Goal: Information Seeking & Learning: Learn about a topic

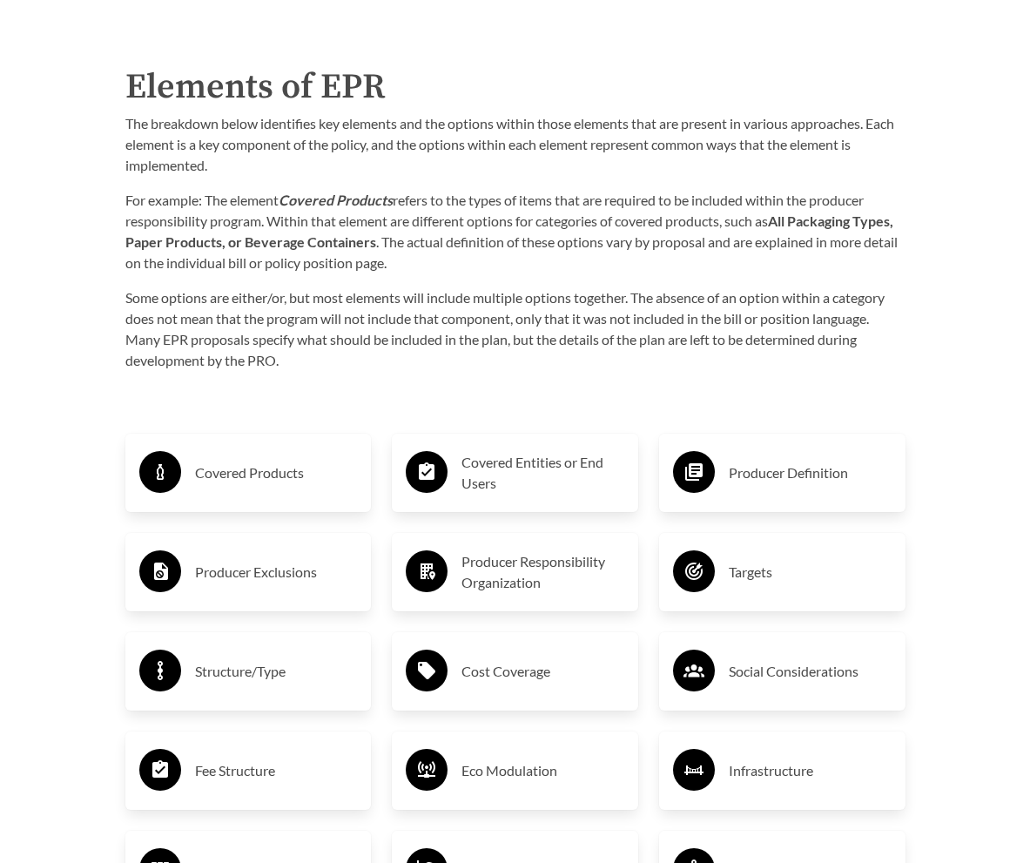
scroll to position [2438, 0]
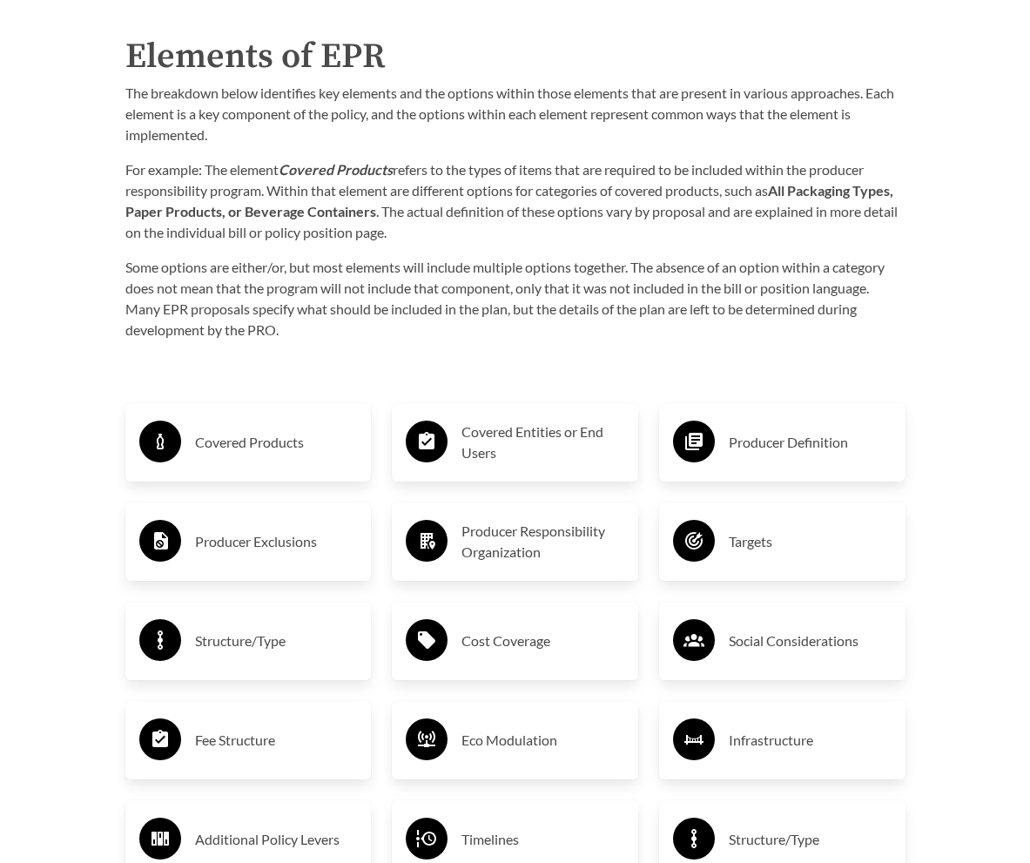
click at [238, 428] on h3 "Covered Products" at bounding box center [276, 442] width 163 height 28
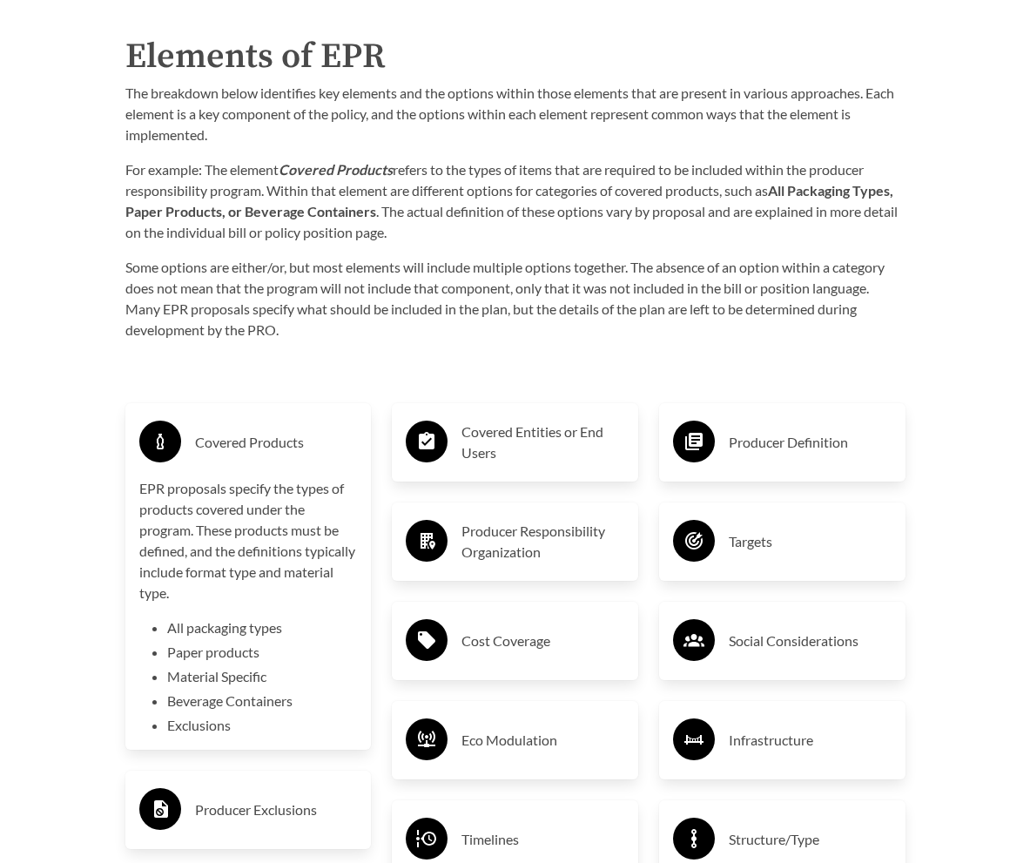
click at [233, 428] on h3 "Covered Products" at bounding box center [276, 442] width 163 height 28
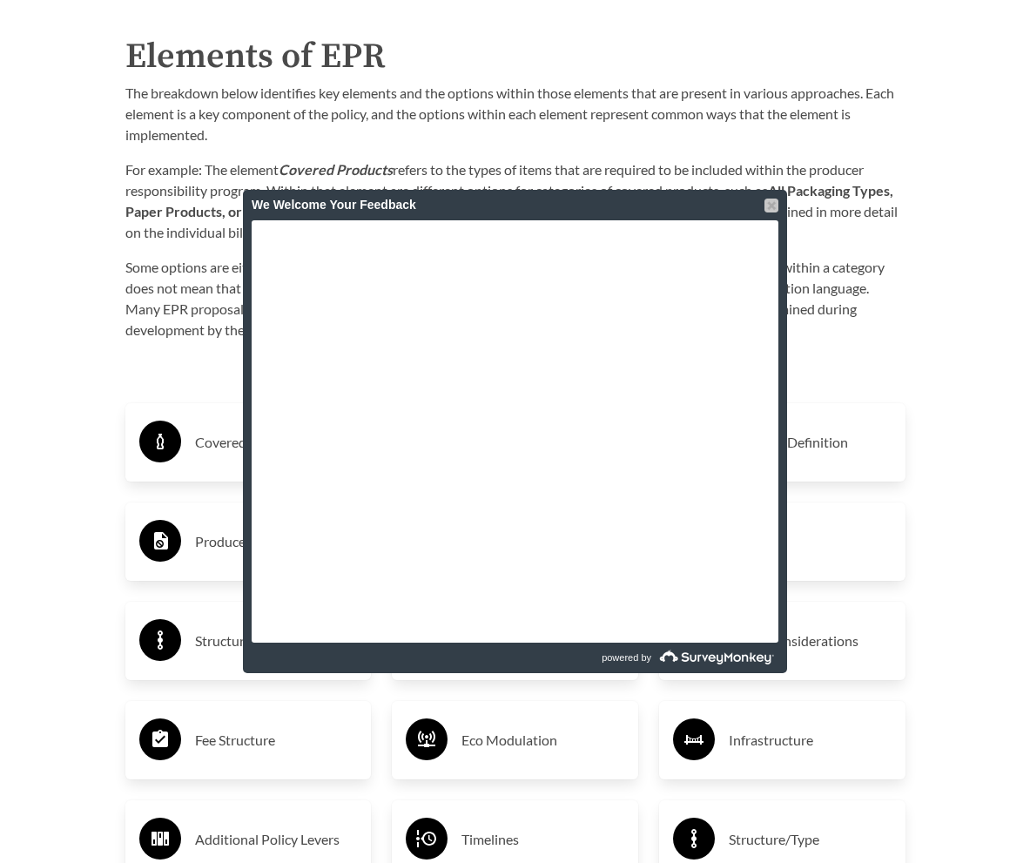
click at [775, 210] on div at bounding box center [772, 206] width 14 height 14
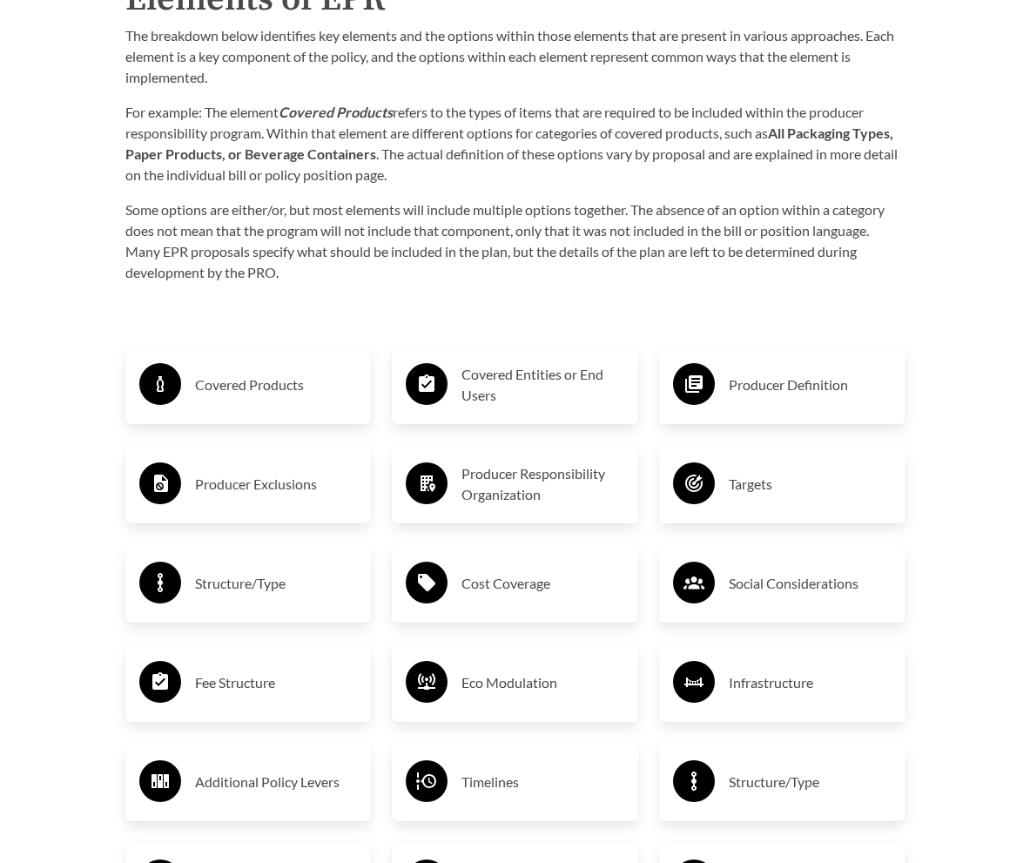
scroll to position [2525, 0]
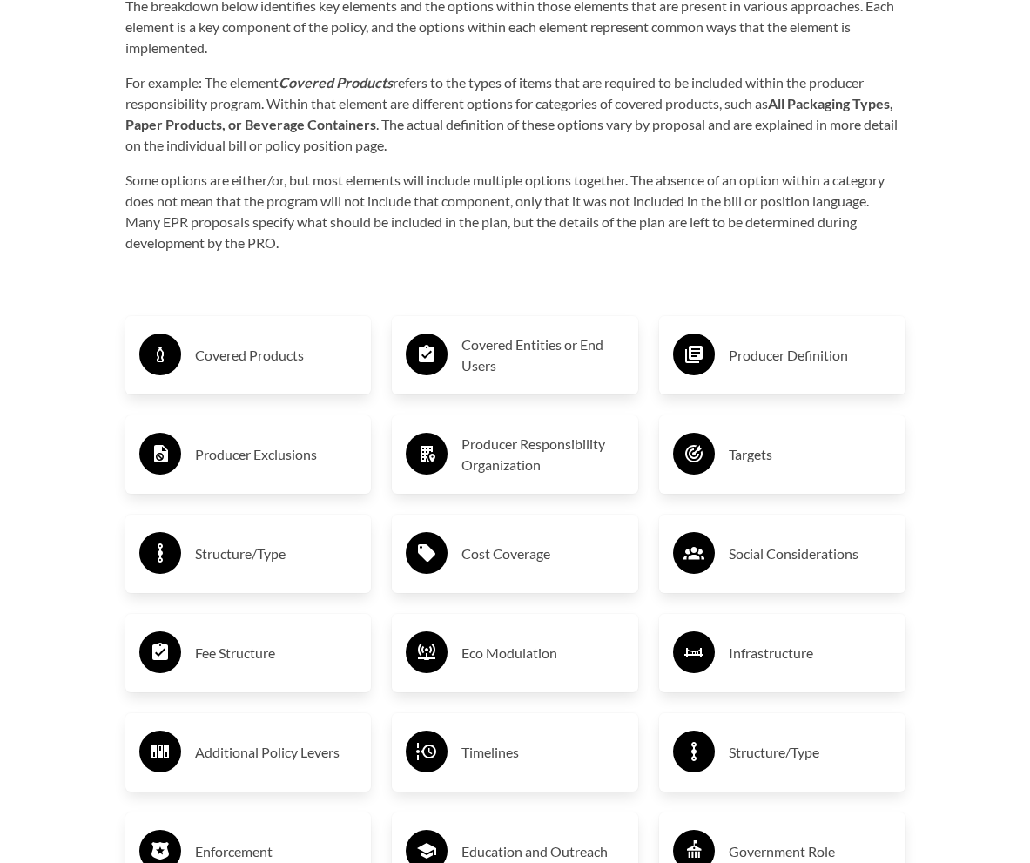
click at [499, 356] on h3 "Covered Entities or End Users" at bounding box center [543, 355] width 163 height 42
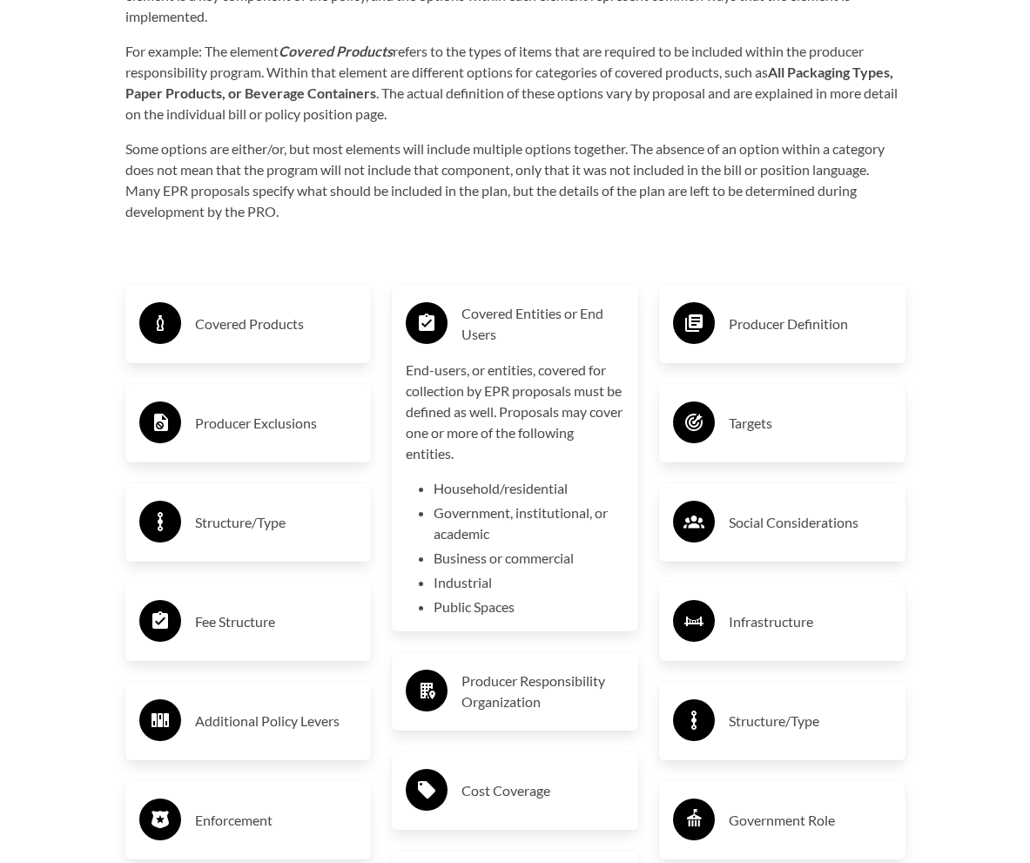
scroll to position [2613, 0]
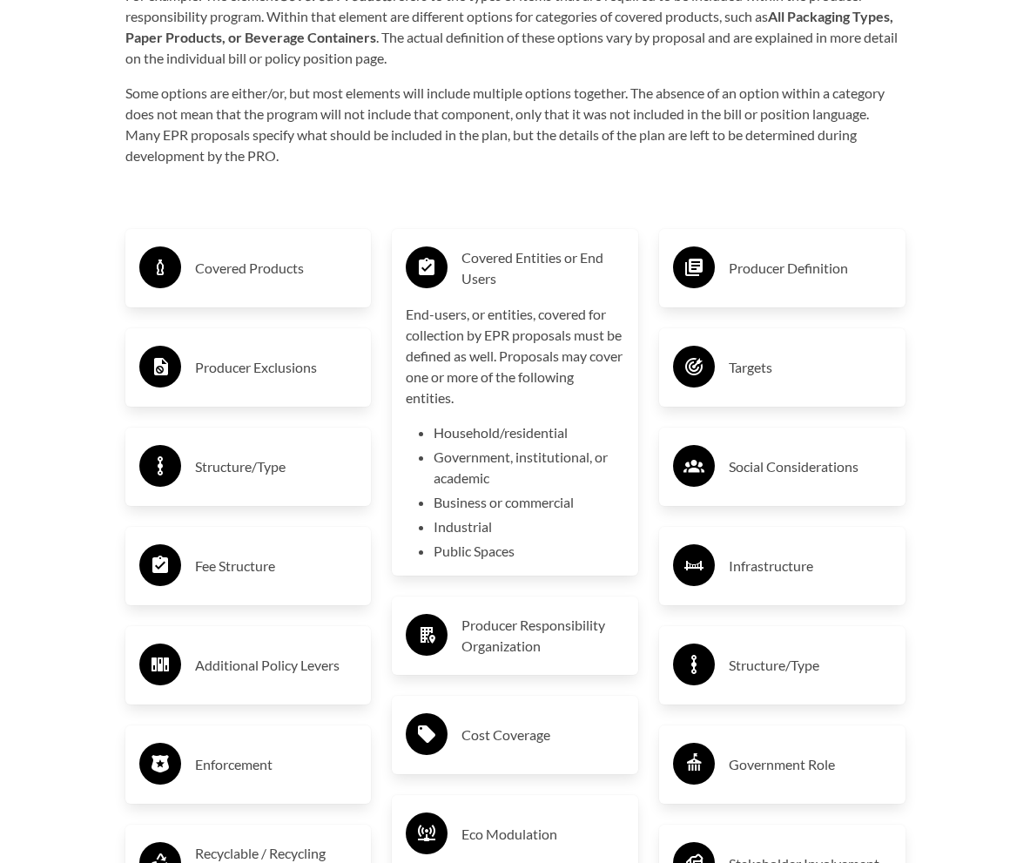
click at [260, 354] on h3 "Producer Exclusions" at bounding box center [276, 368] width 163 height 28
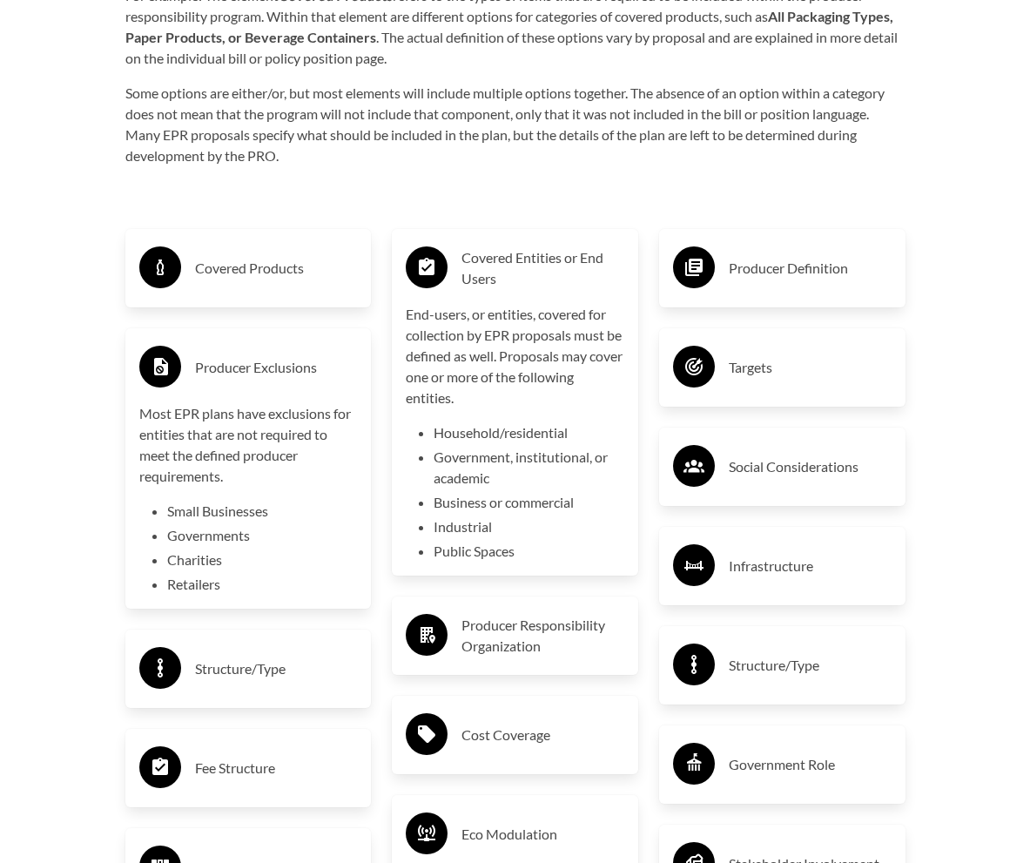
click at [474, 251] on h3 "Covered Entities or End Users" at bounding box center [543, 268] width 163 height 42
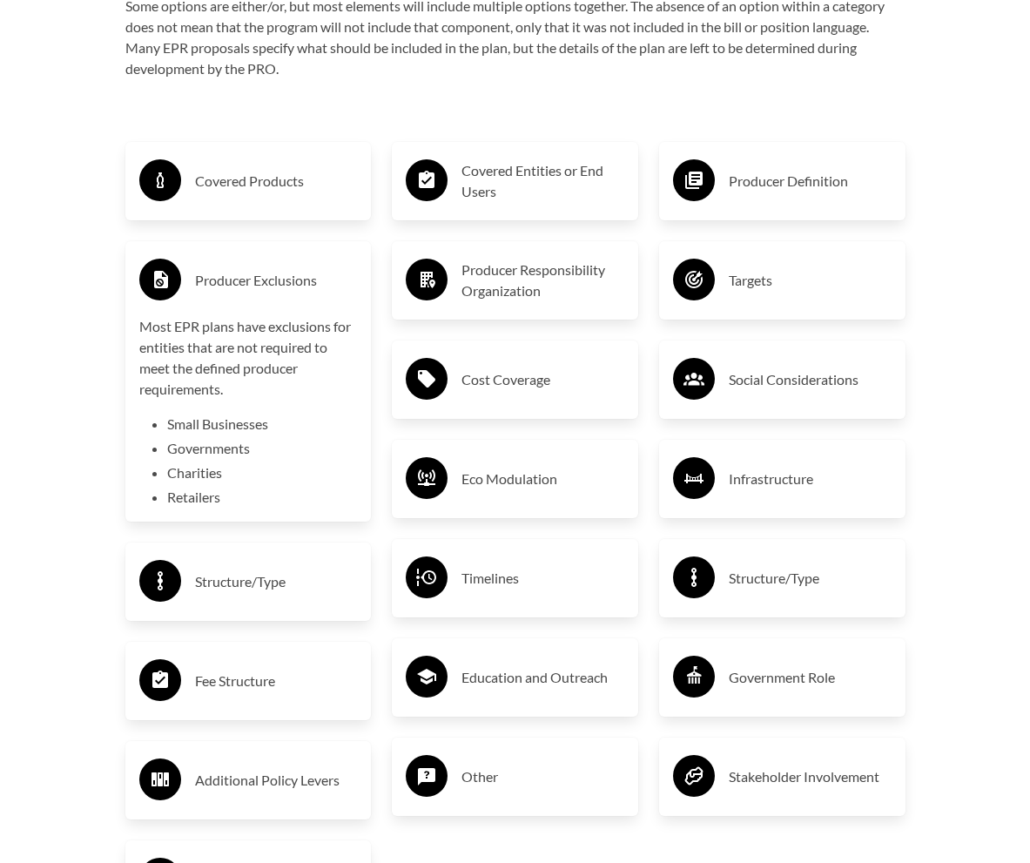
scroll to position [2787, 0]
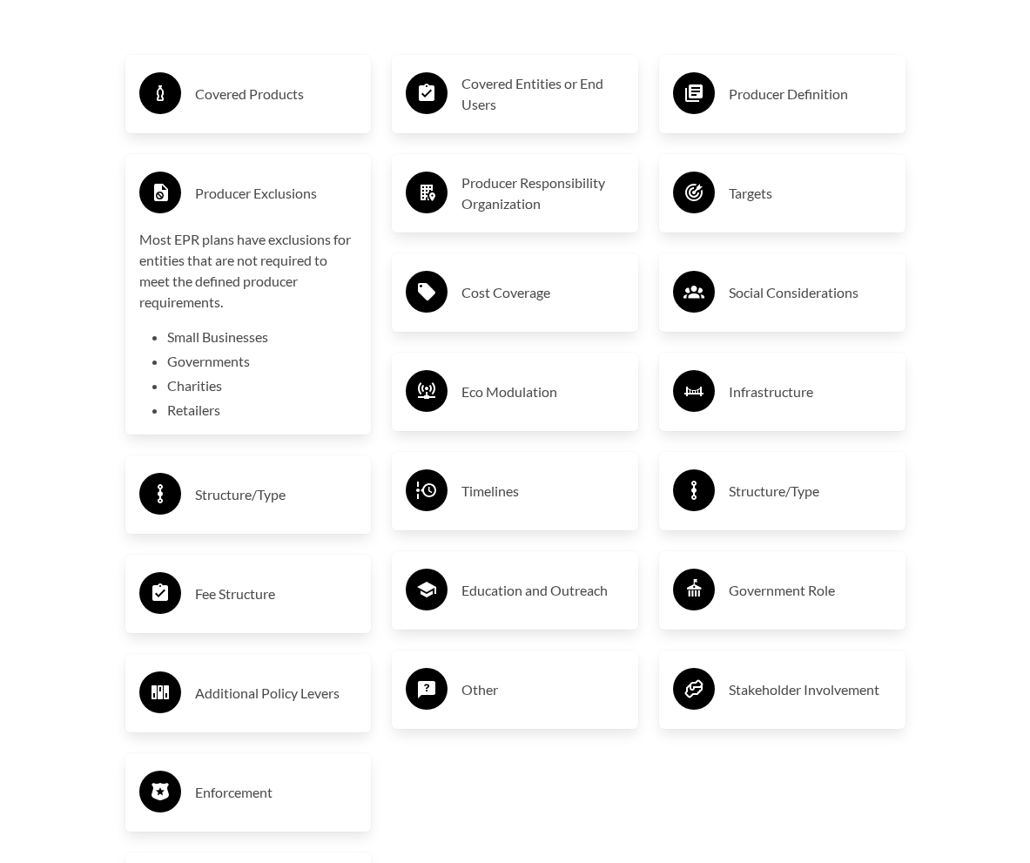
click at [556, 584] on h3 "Education and Outreach" at bounding box center [543, 590] width 163 height 28
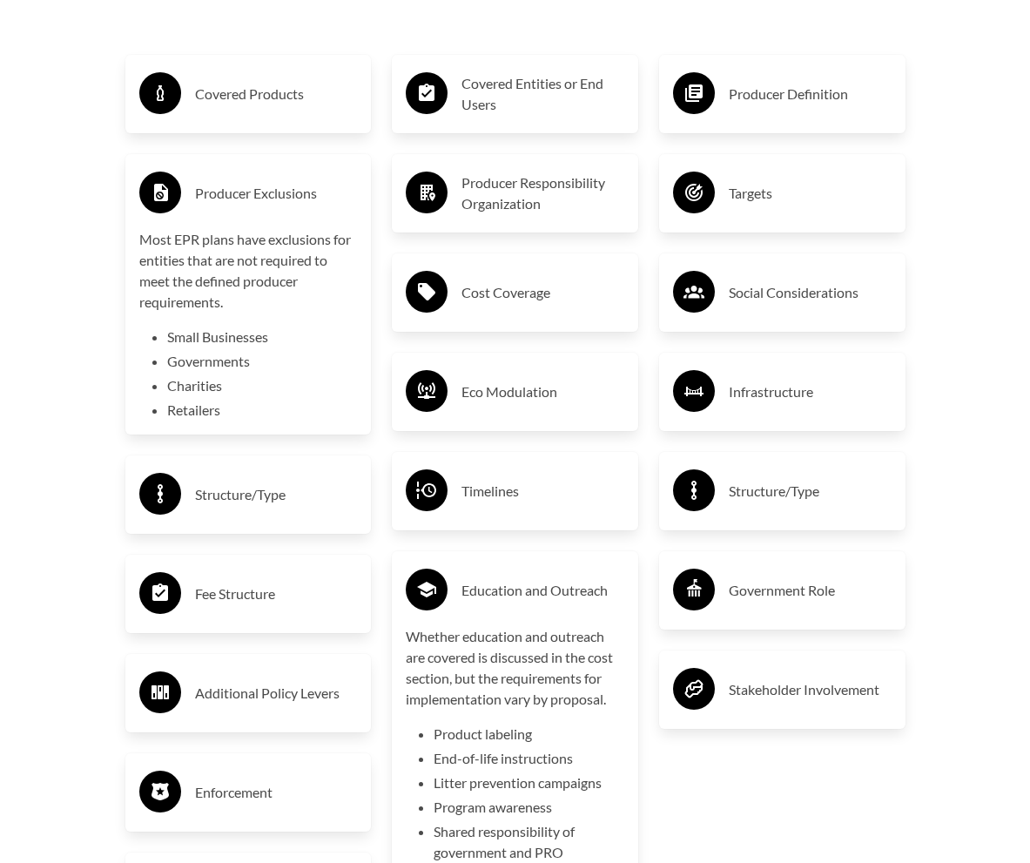
click at [512, 494] on div "Timelines" at bounding box center [515, 491] width 219 height 51
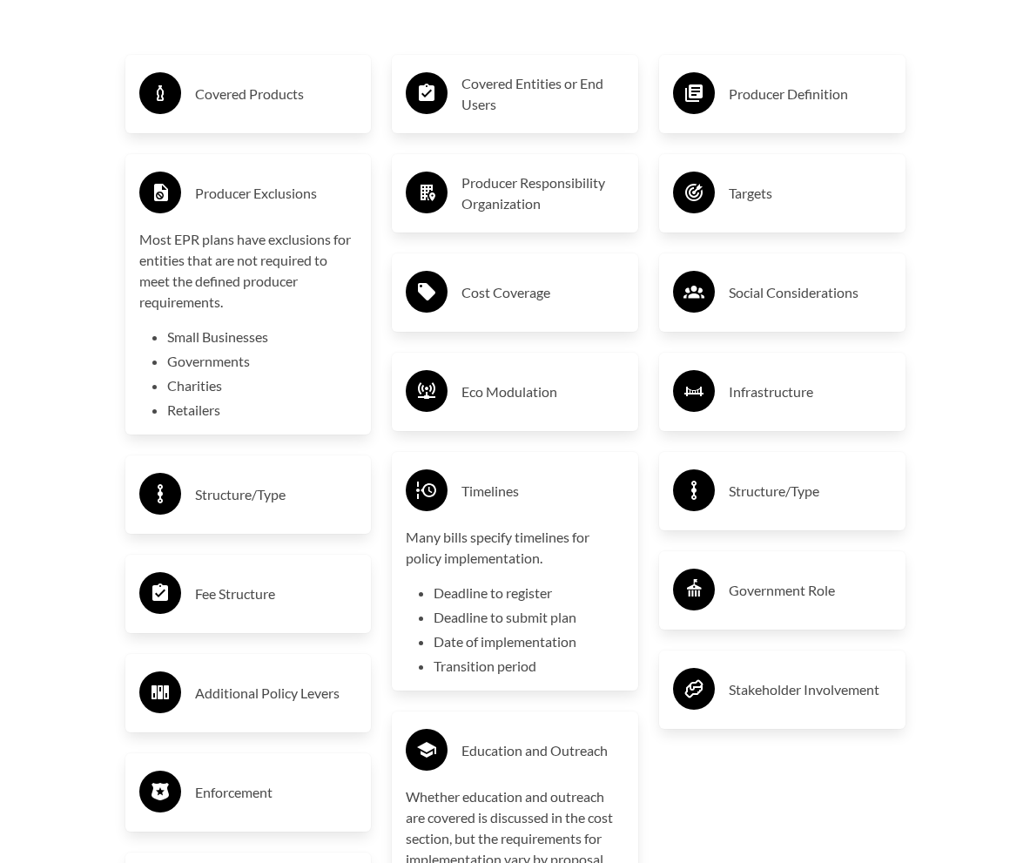
click at [512, 494] on div "Timelines" at bounding box center [515, 491] width 219 height 51
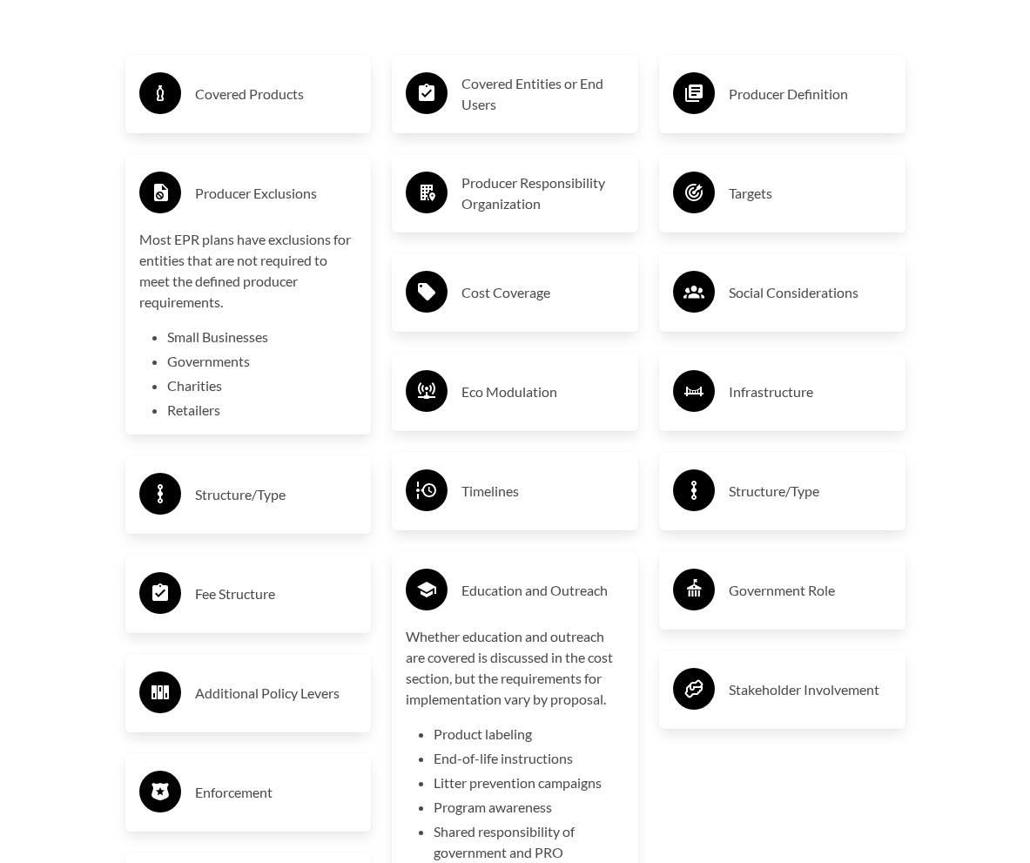
click at [508, 482] on h3 "Timelines" at bounding box center [543, 491] width 163 height 28
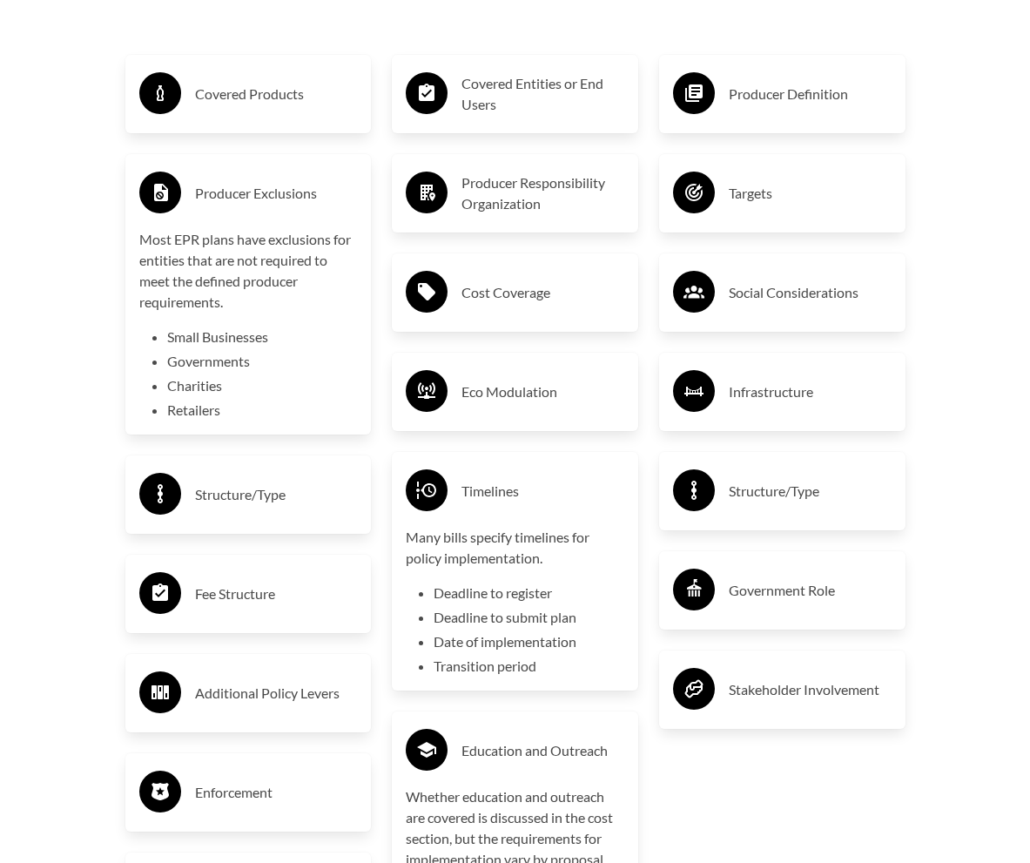
click at [469, 592] on ul "Deadline to register Deadline to submit plan Date of implementation Transition …" at bounding box center [529, 630] width 191 height 94
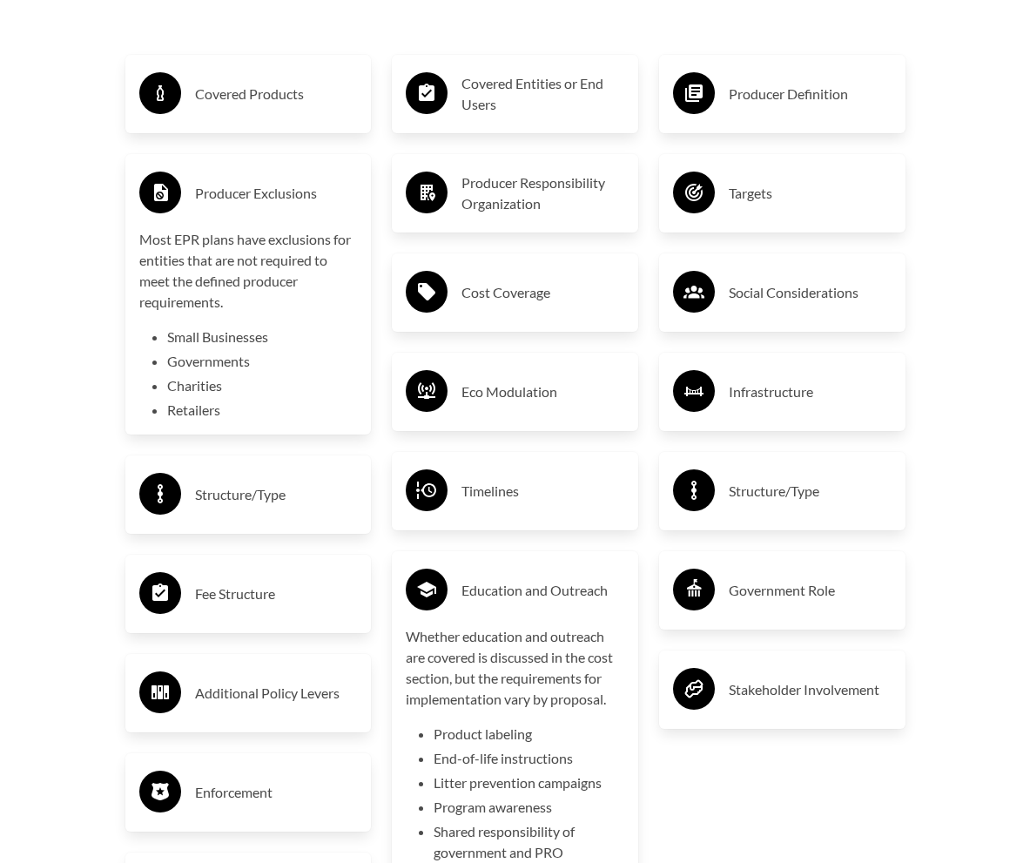
click at [817, 483] on h3 "Structure/Type" at bounding box center [810, 491] width 163 height 28
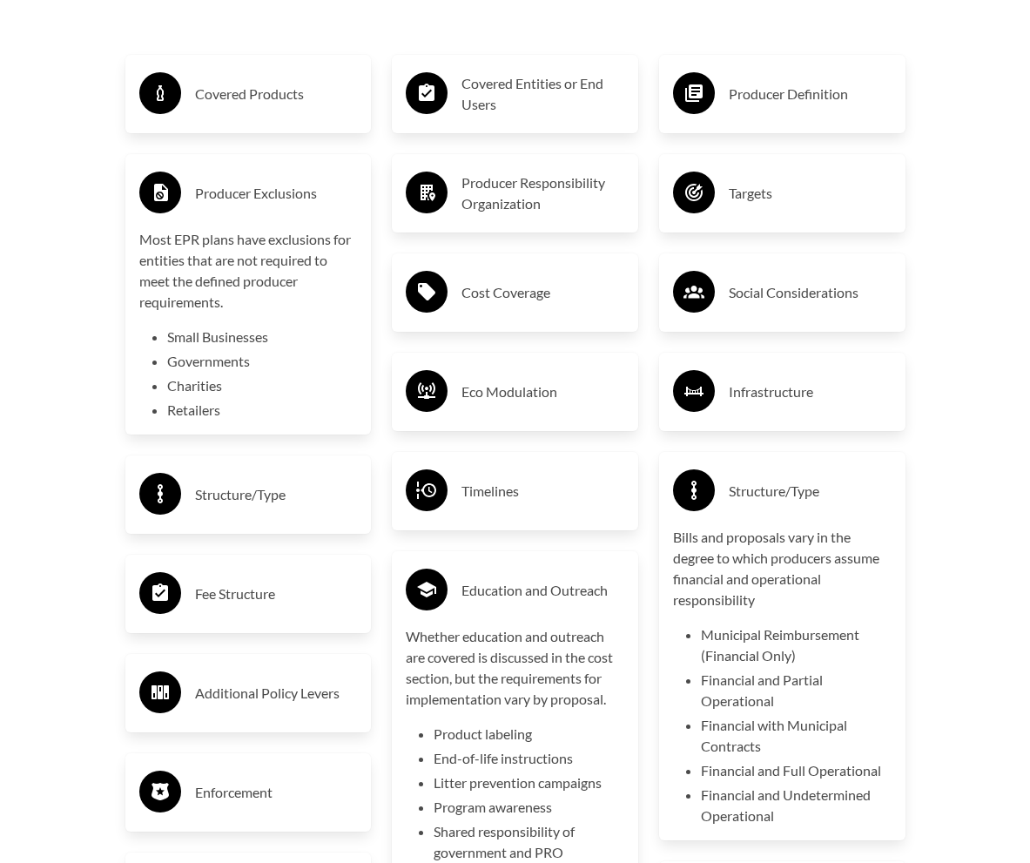
click at [817, 483] on h3 "Structure/Type" at bounding box center [810, 491] width 163 height 28
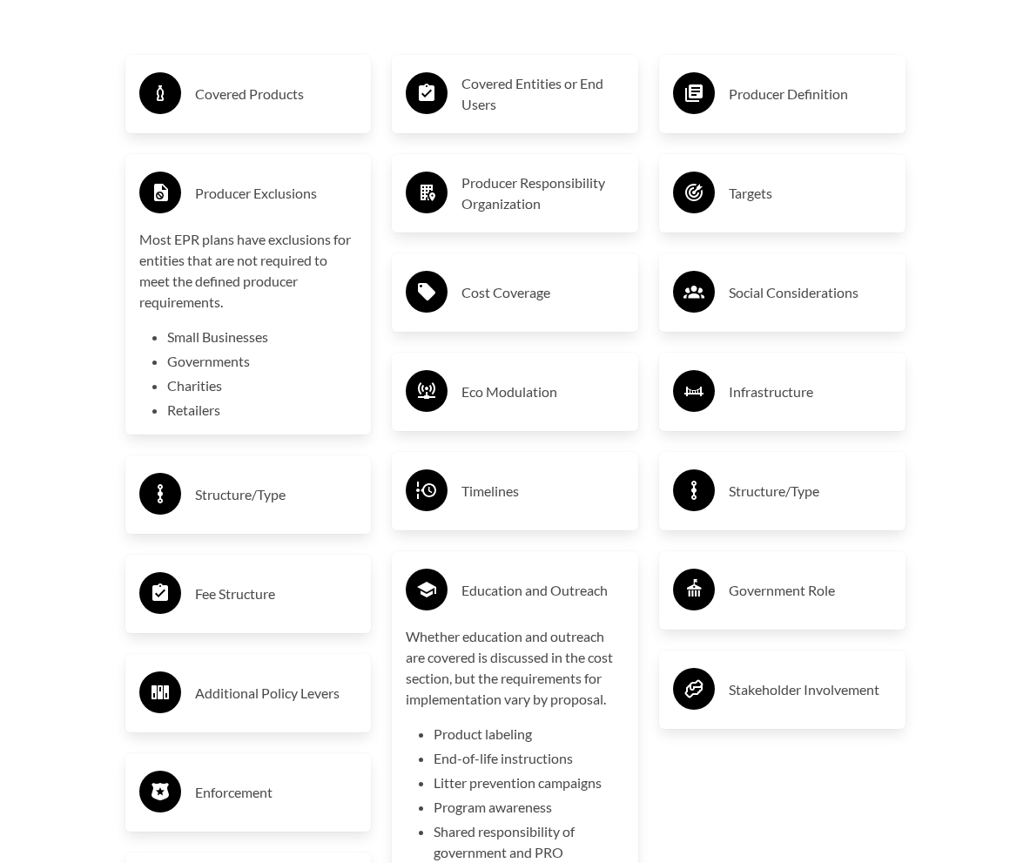
click at [805, 576] on h3 "Government Role" at bounding box center [810, 590] width 163 height 28
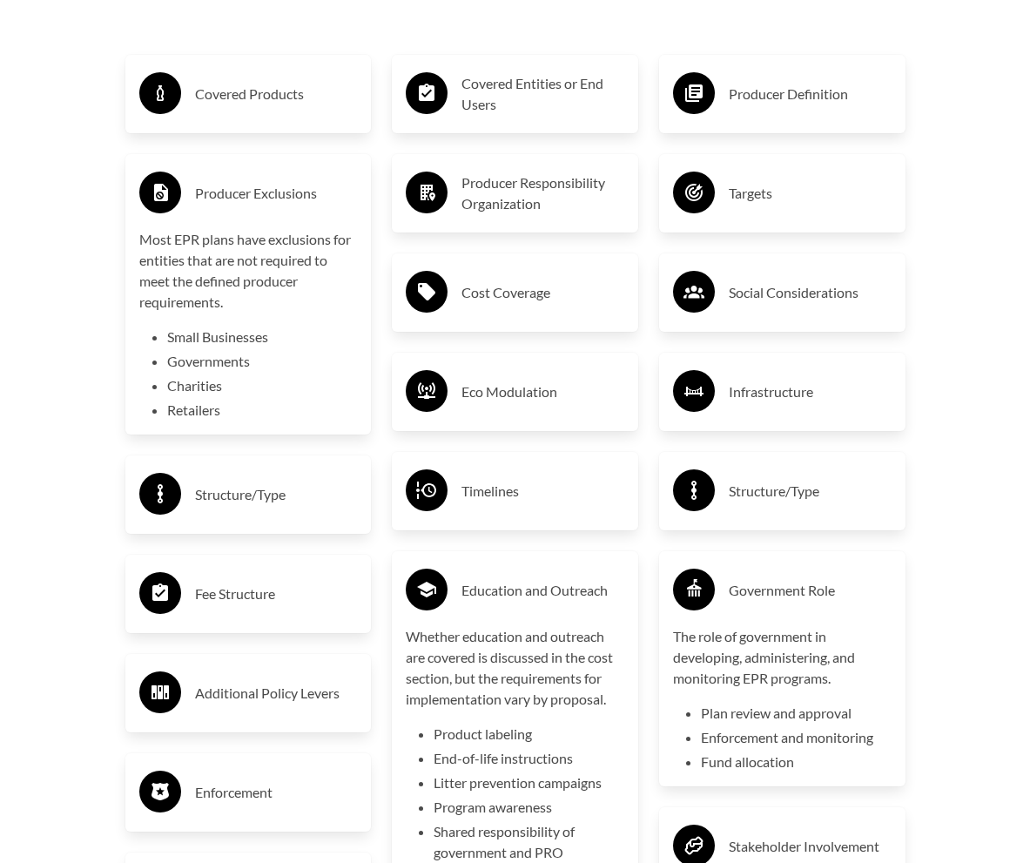
click at [805, 576] on h3 "Government Role" at bounding box center [810, 590] width 163 height 28
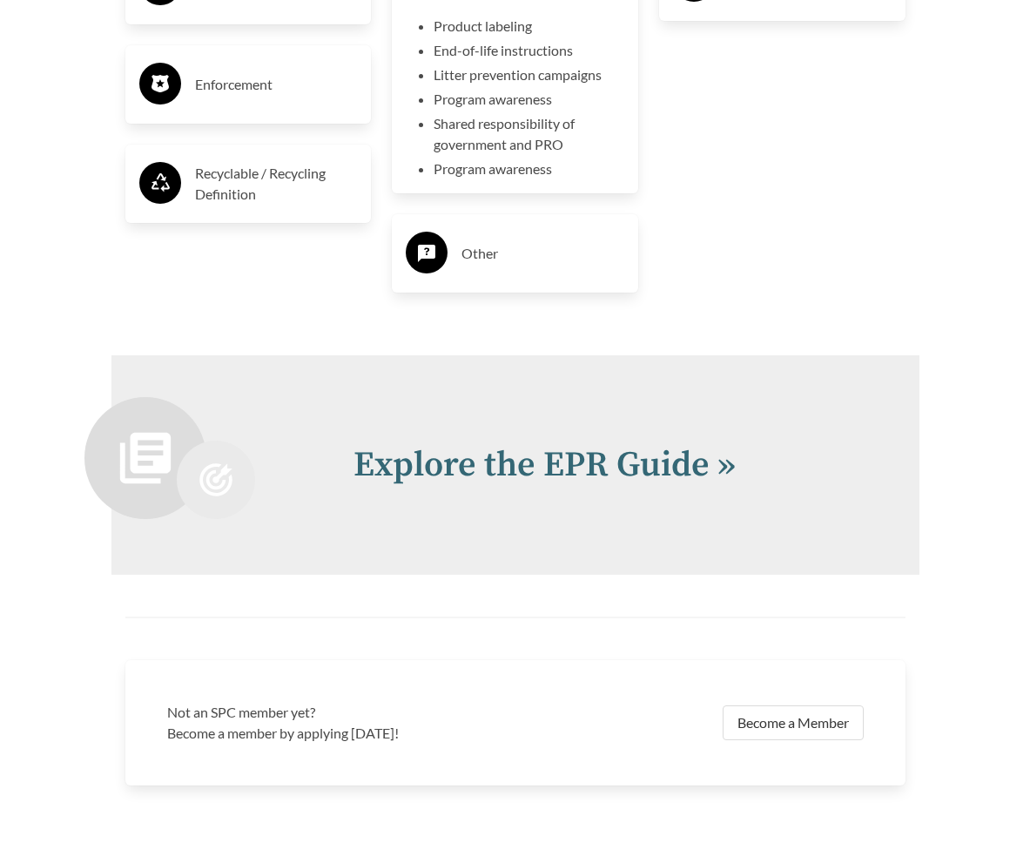
scroll to position [3570, 0]
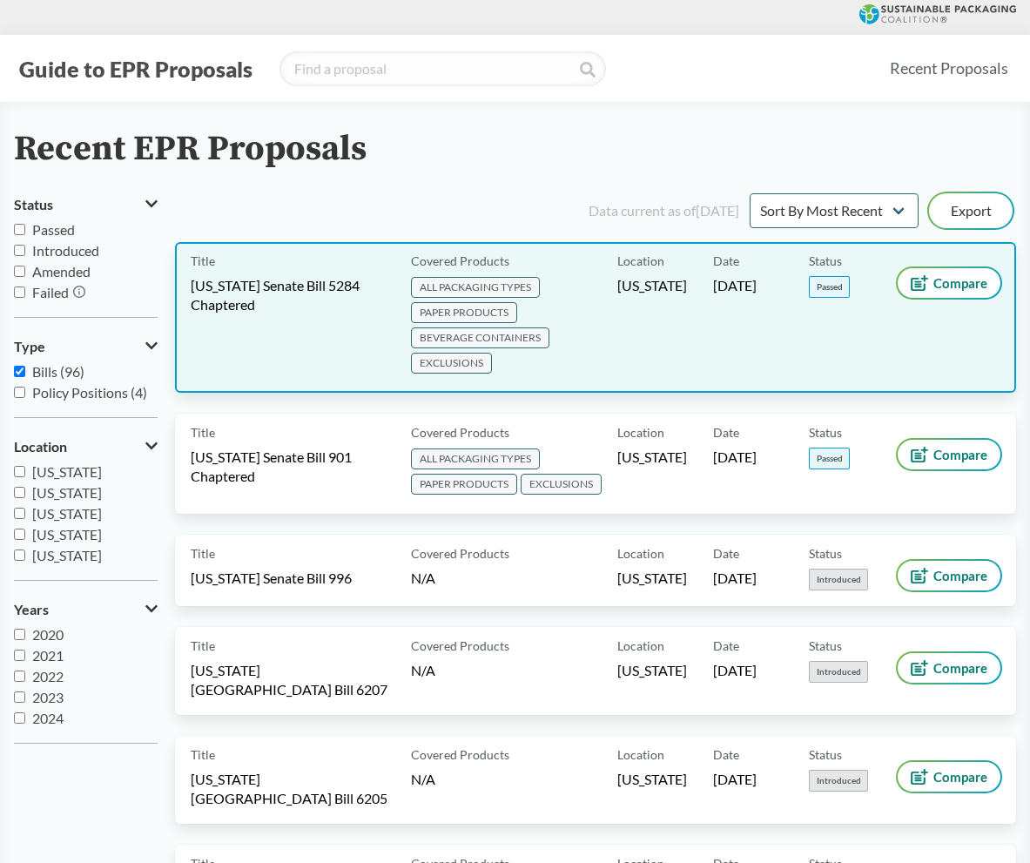
scroll to position [87, 0]
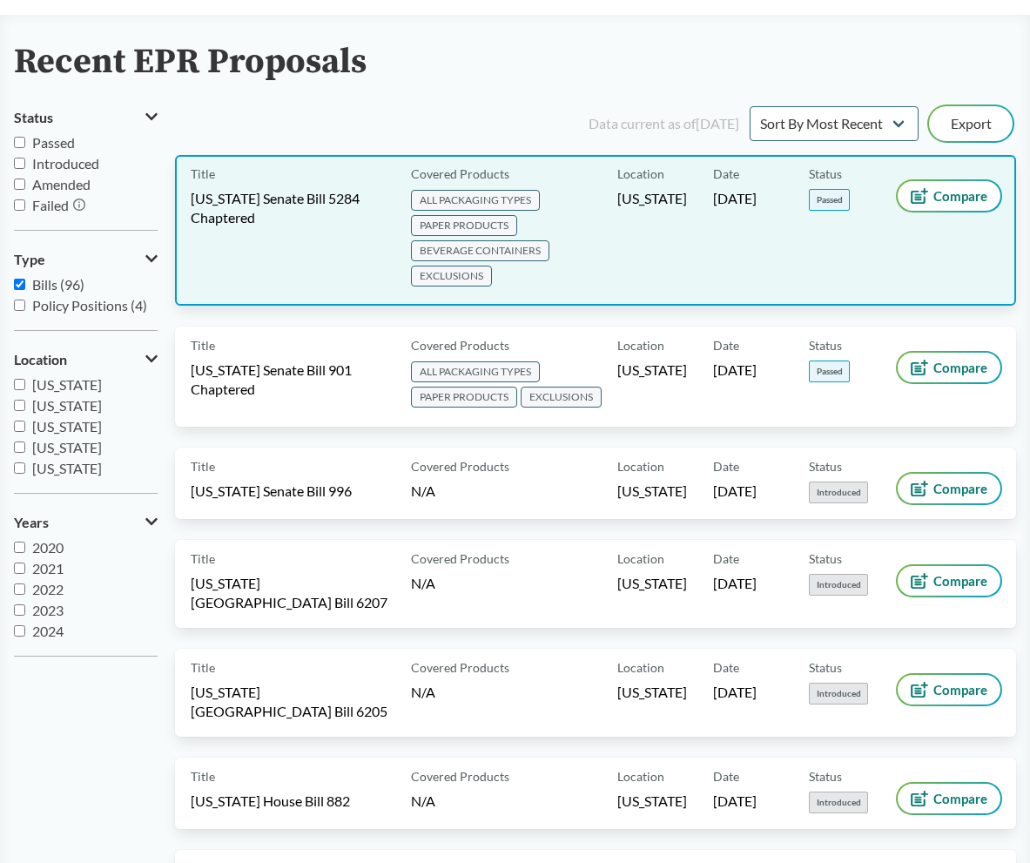
click at [588, 240] on span "ALL PACKAGING TYPES PAPER PRODUCTS BEVERAGE CONTAINERS EXCLUSIONS" at bounding box center [510, 239] width 199 height 101
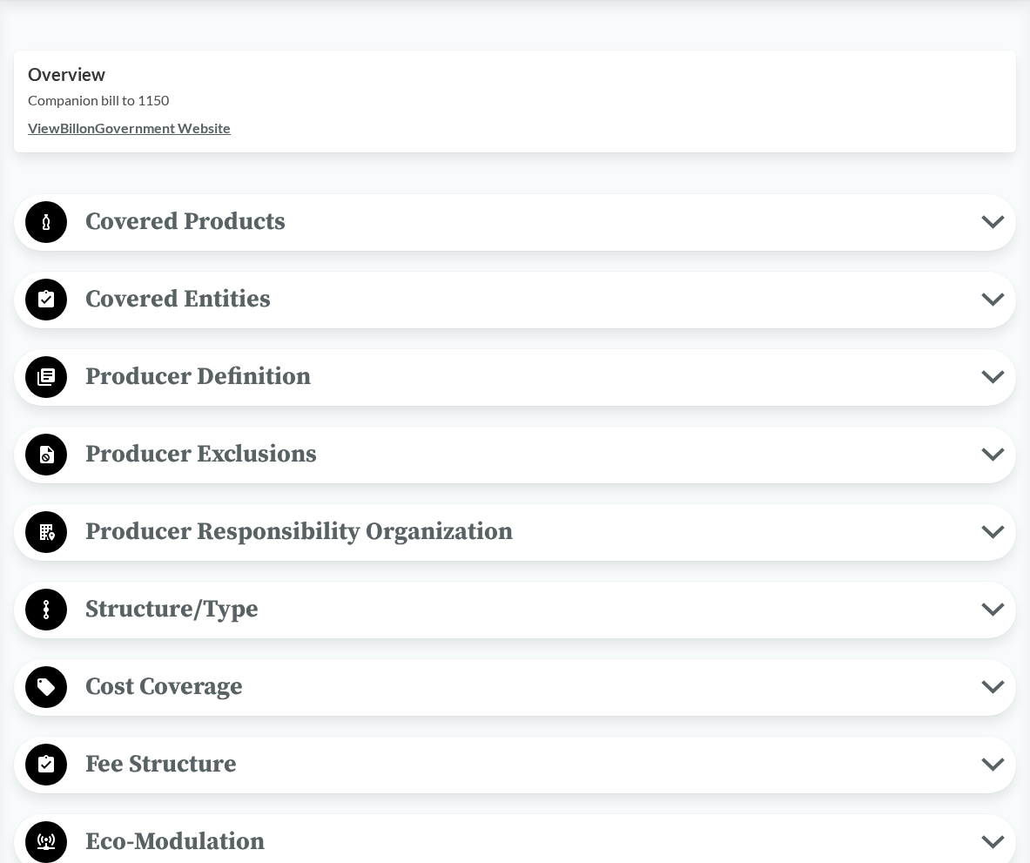
scroll to position [610, 0]
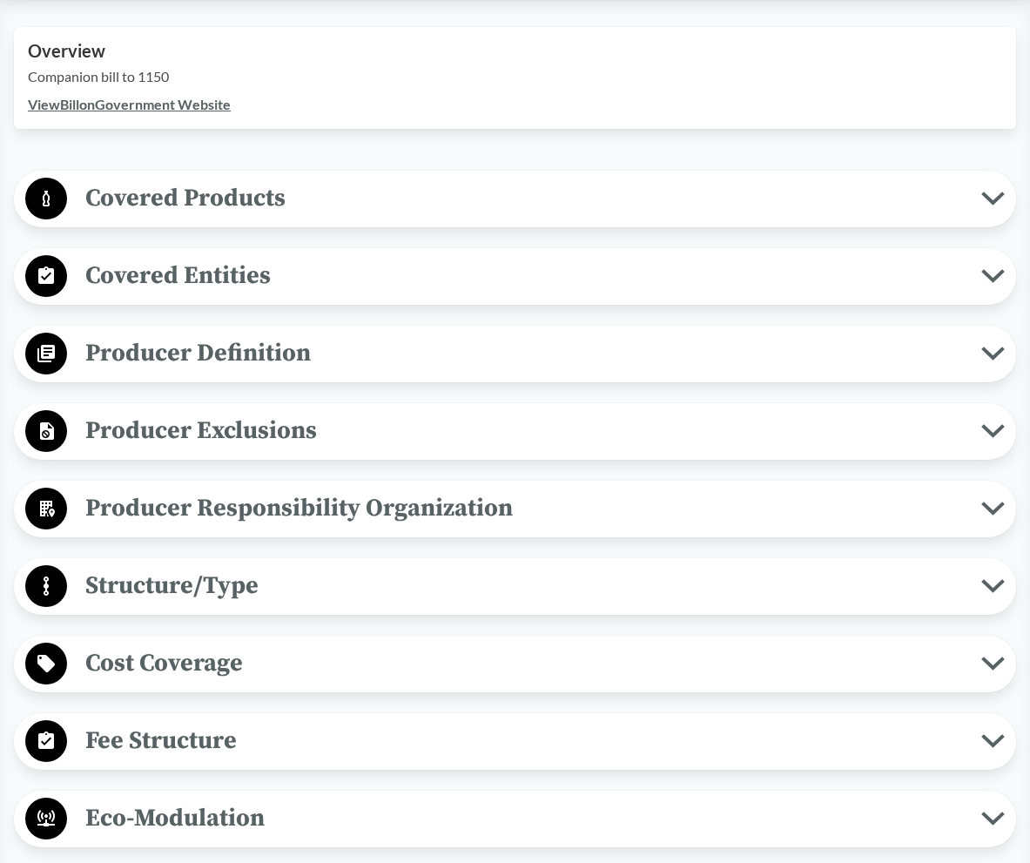
click at [365, 210] on span "Covered Products" at bounding box center [524, 198] width 914 height 39
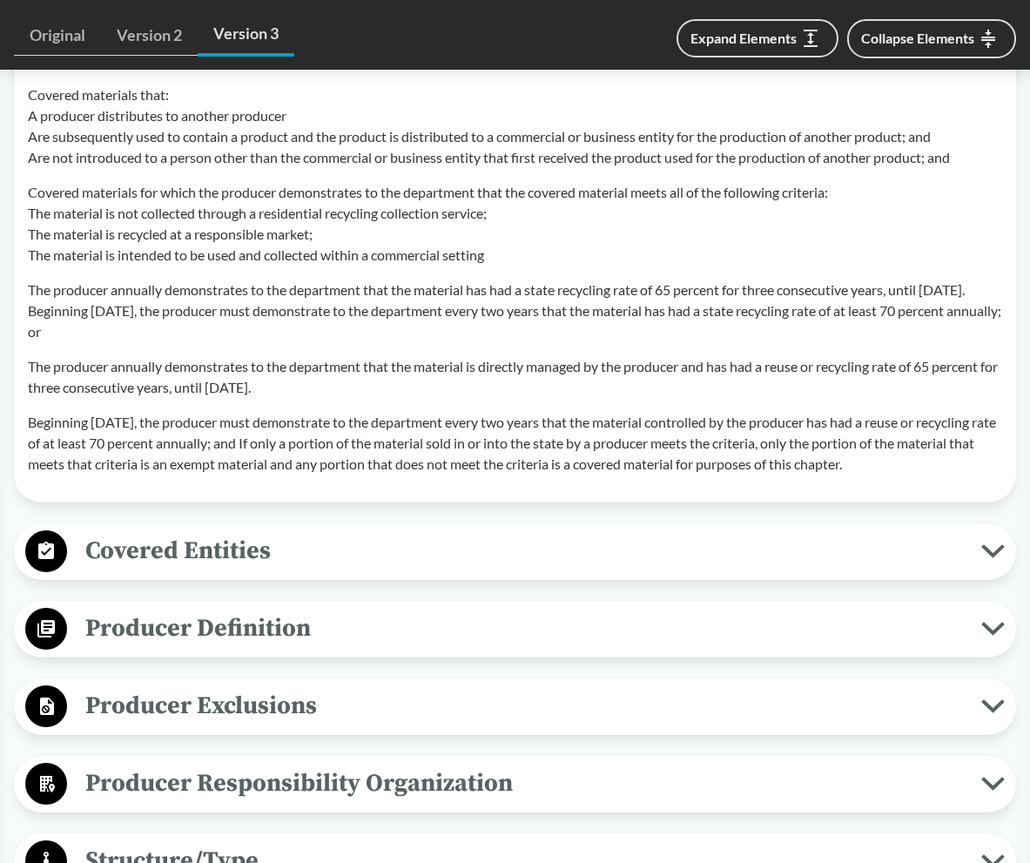
scroll to position [1916, 0]
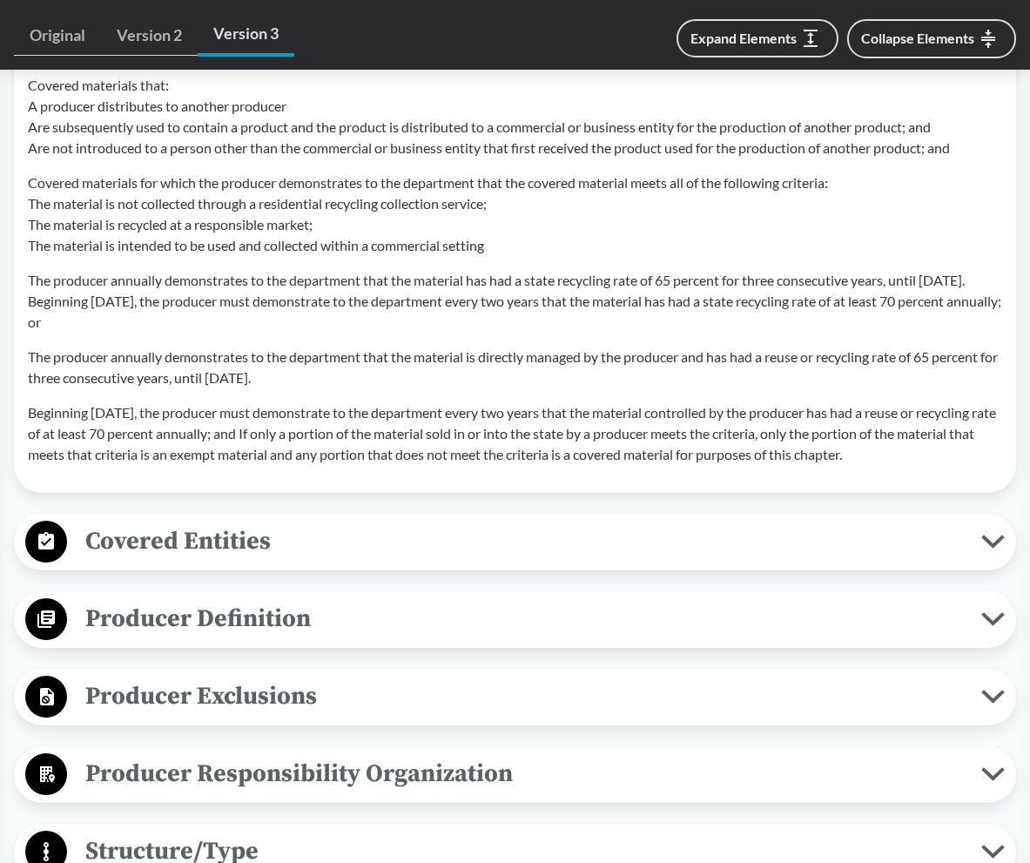
click at [616, 624] on span "Producer Definition" at bounding box center [524, 618] width 914 height 39
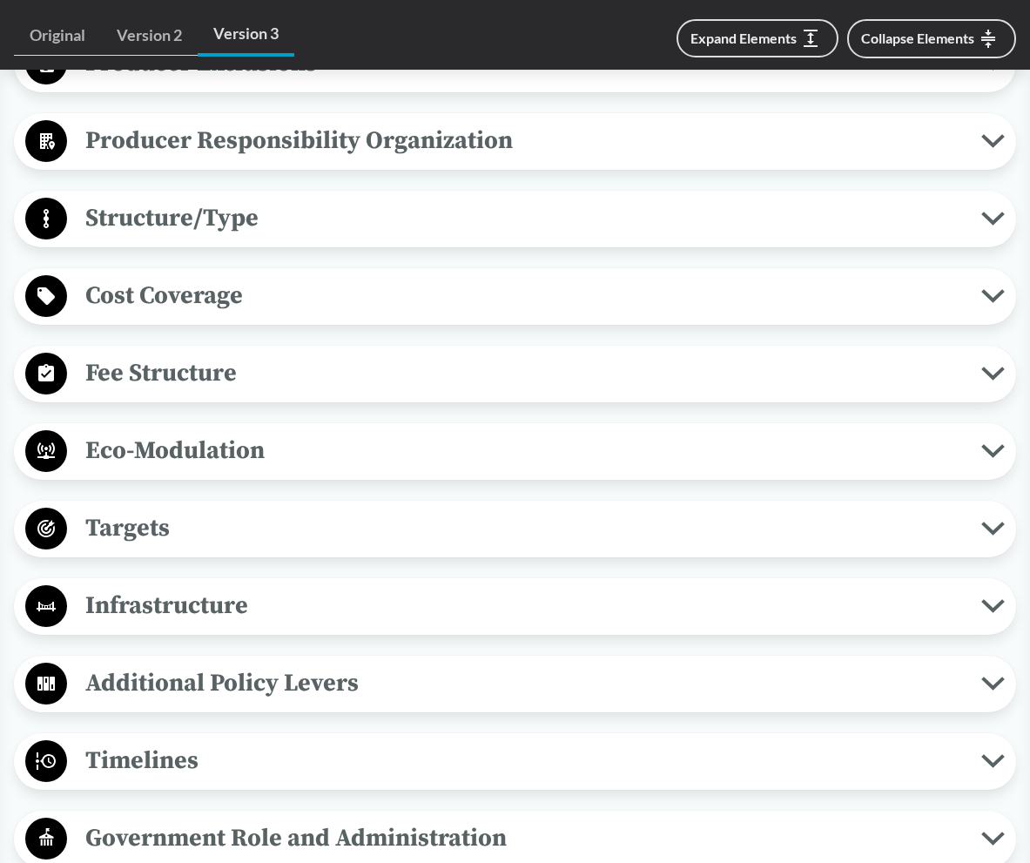
scroll to position [3658, 0]
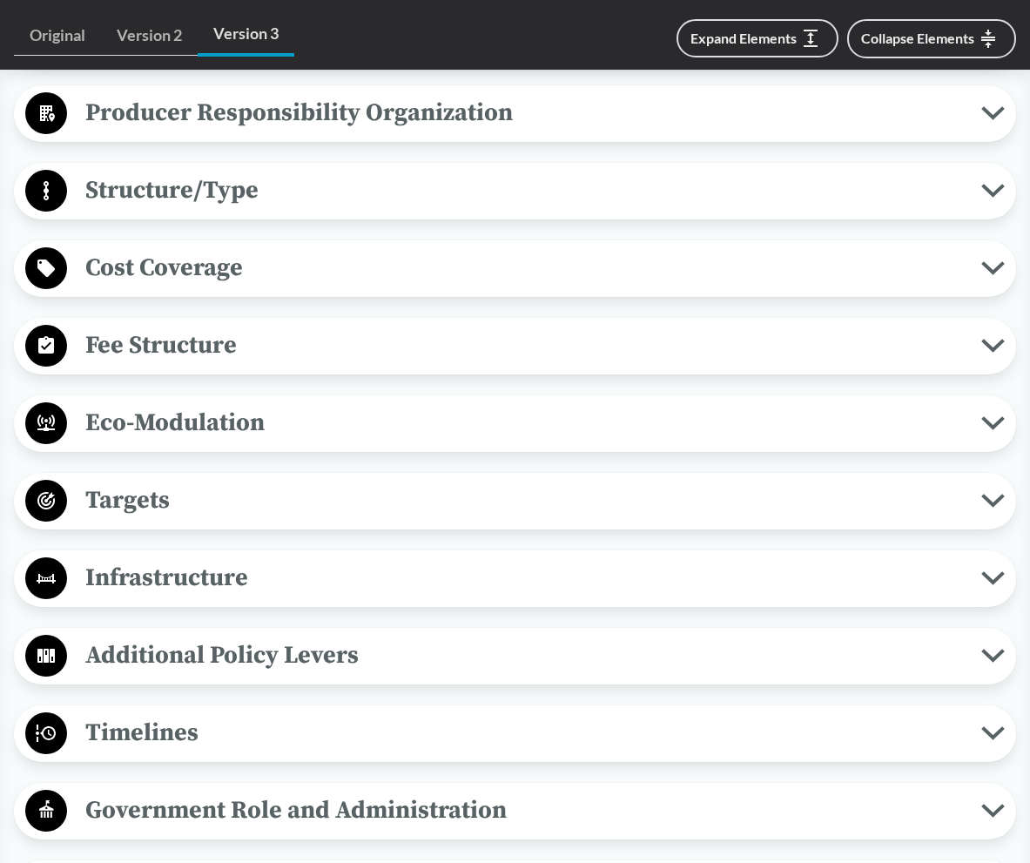
click at [275, 438] on span "Eco-Modulation" at bounding box center [524, 422] width 914 height 39
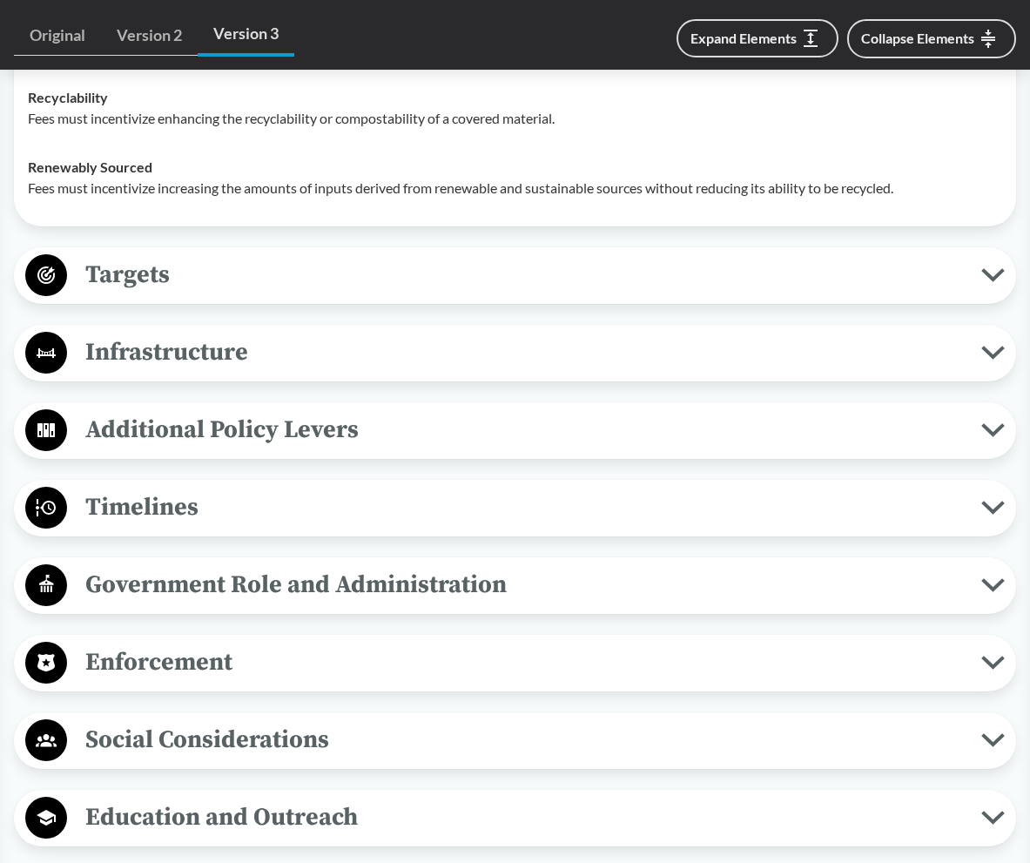
scroll to position [4354, 0]
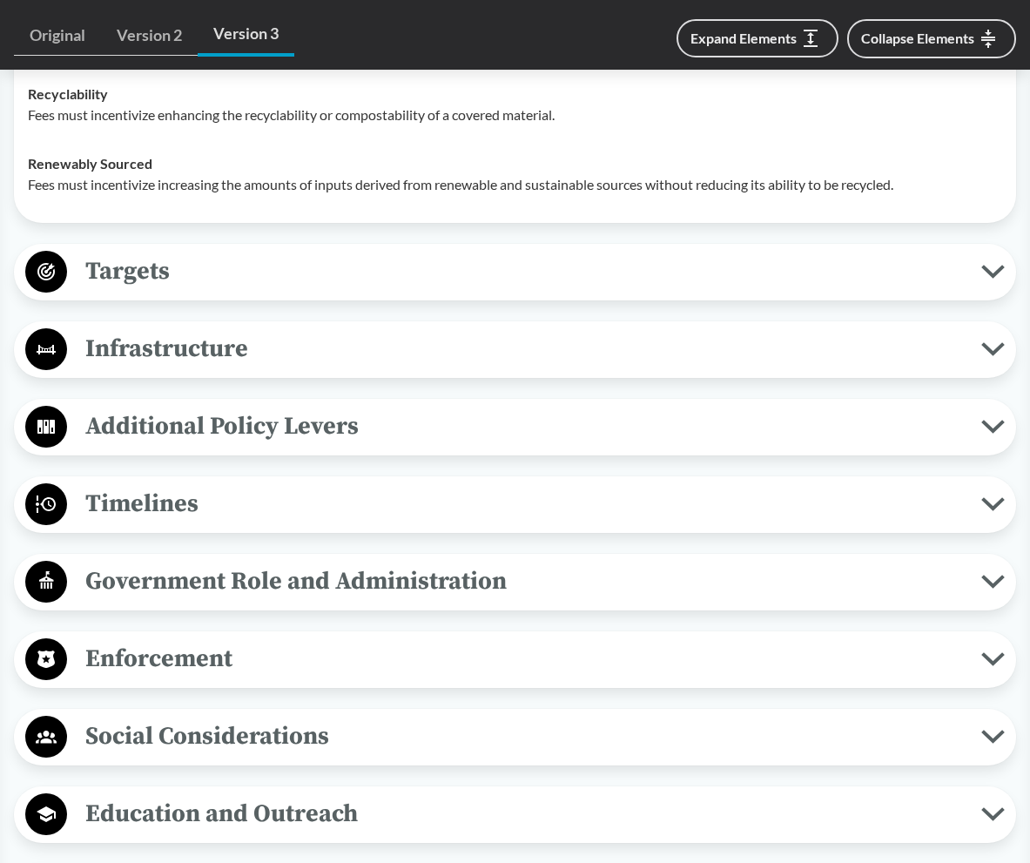
click at [220, 521] on span "Timelines" at bounding box center [524, 503] width 914 height 39
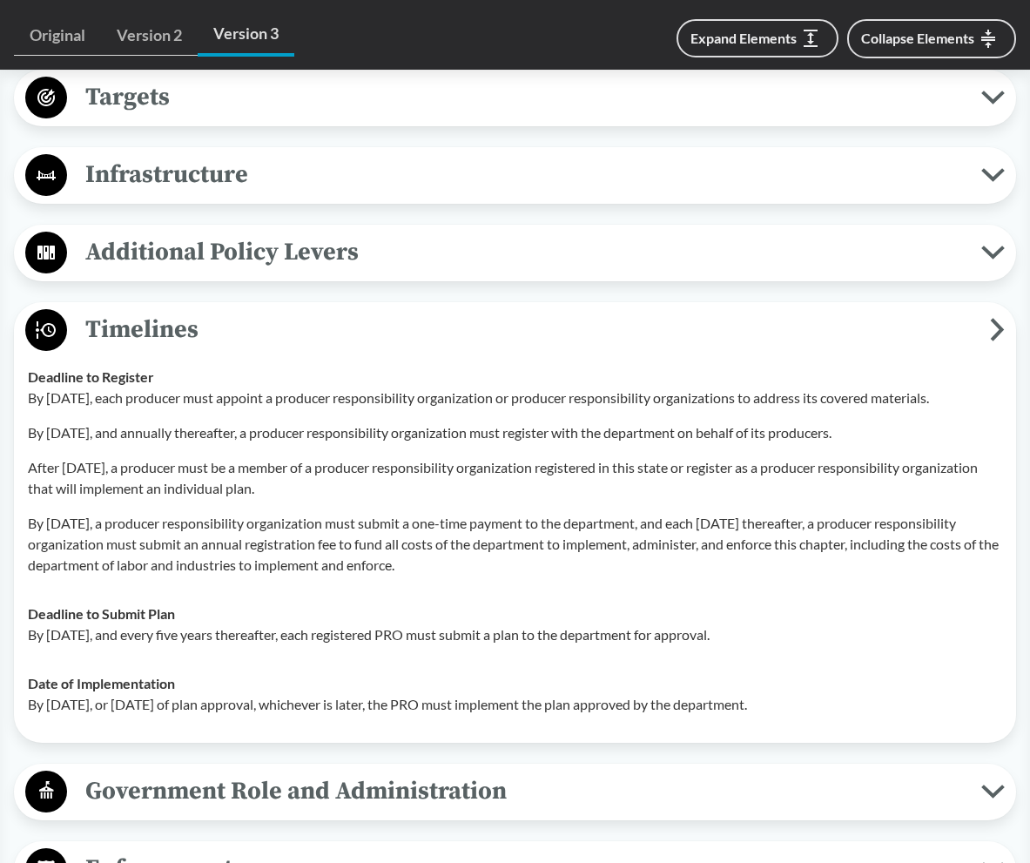
scroll to position [4441, 0]
